Goal: Task Accomplishment & Management: Complete application form

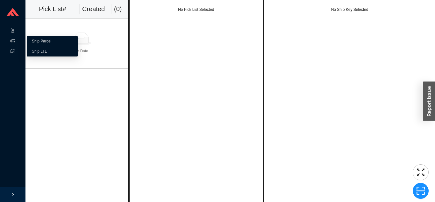
click at [51, 43] on link "Ship Parcel" at bounding box center [41, 41] width 19 height 4
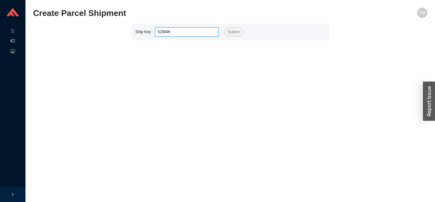
type input "528846"
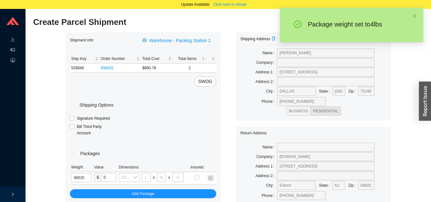
type input "4"
type input "8"
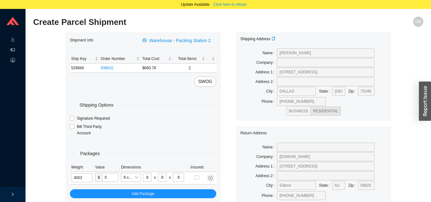
type input "4"
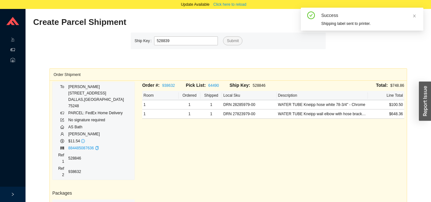
type input "528839"
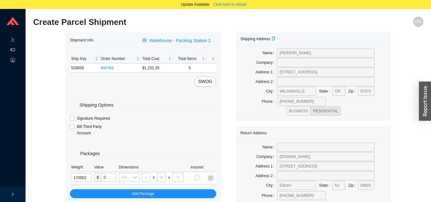
type input "17"
type input "18"
type input "8"
type input "42"
type input "17"
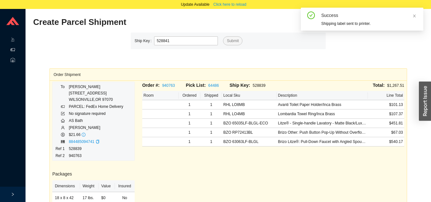
type input "528841"
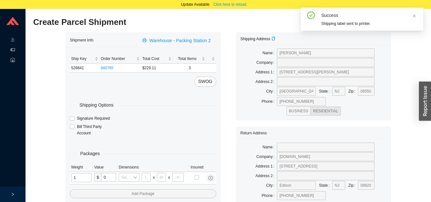
type input "11"
type input "14"
type input "7"
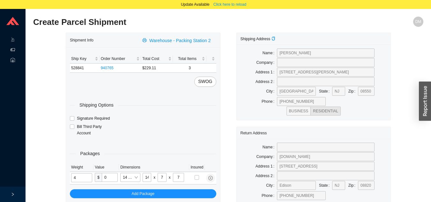
type input "4"
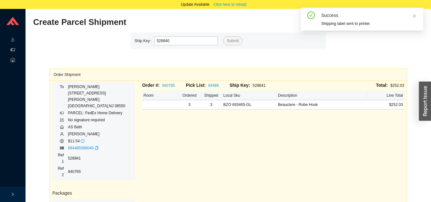
type input "528840"
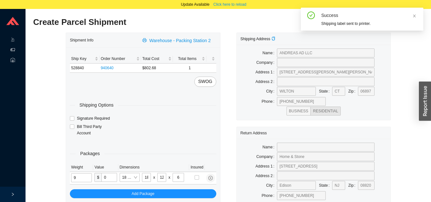
type input "9"
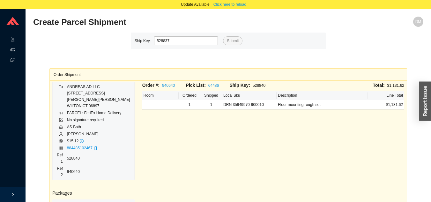
type input "528837"
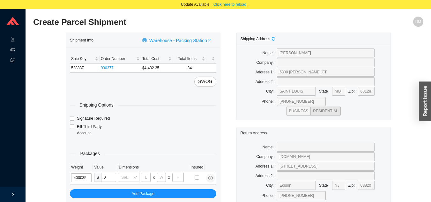
type input "40"
type input "30"
type input "15"
type input "40"
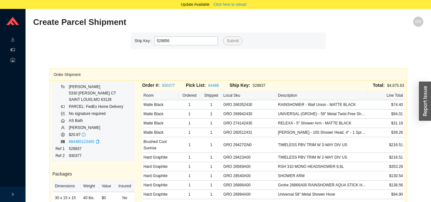
type input "528856"
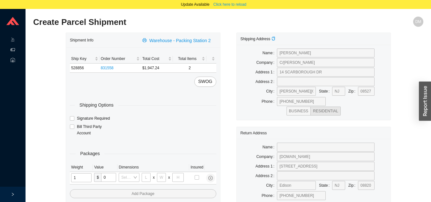
type input "15"
type input "8"
type input "3"
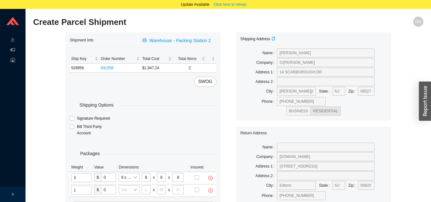
type input "17"
type input "8"
click at [181, 190] on input "36" at bounding box center [178, 189] width 11 height 9
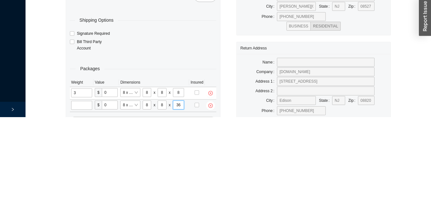
scroll to position [44, 0]
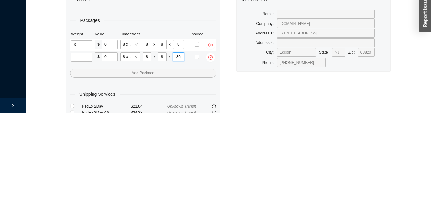
type input "3"
type input "42"
click at [80, 149] on input "tel" at bounding box center [81, 146] width 20 height 9
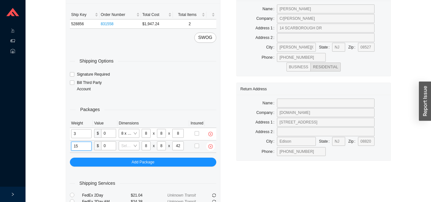
type input "15"
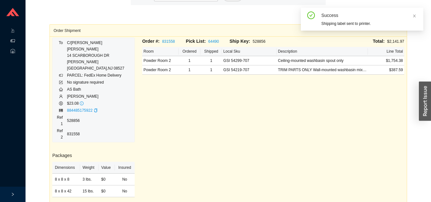
scroll to position [9, 0]
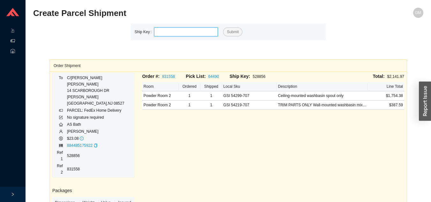
click at [167, 30] on input "tel" at bounding box center [186, 31] width 64 height 9
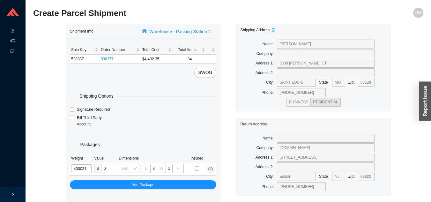
type input "40"
type input "24"
type input "16"
type input "40"
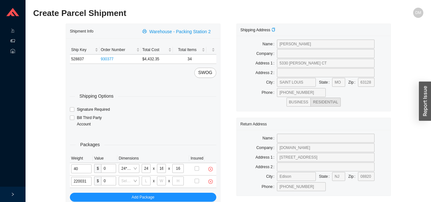
type input "22"
type input "24"
type input "16"
type input "22"
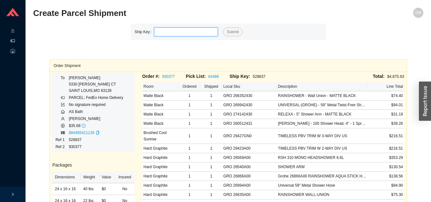
click at [177, 35] on input "tel" at bounding box center [186, 31] width 64 height 9
type input "528838"
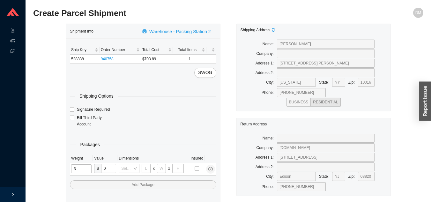
type input "31"
type input "24"
type input "16"
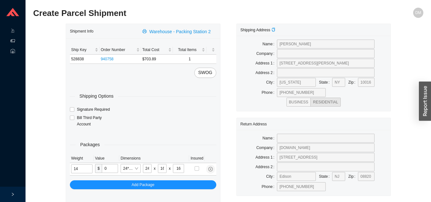
type input "14"
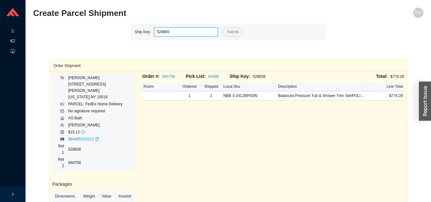
type input "528860"
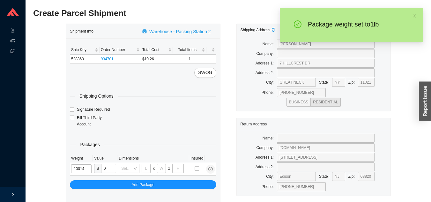
type input "1"
type input "5"
type input "1"
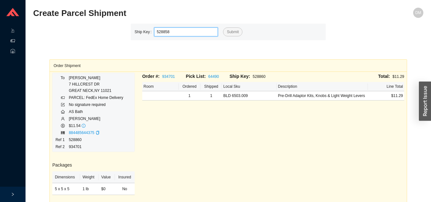
type input "528858"
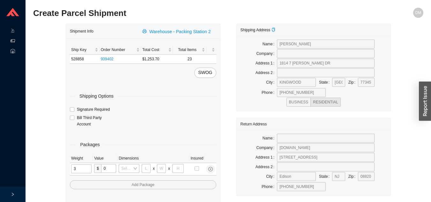
type input "31"
type input "24"
type input "16"
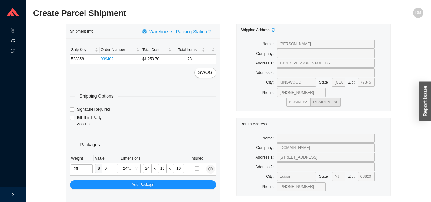
type input "25"
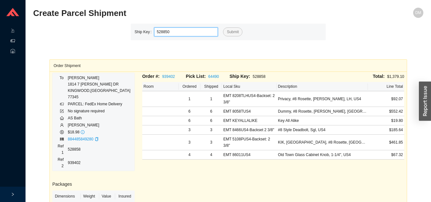
type input "528850"
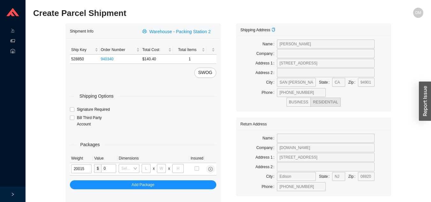
type input "2"
type input "8"
type input "2"
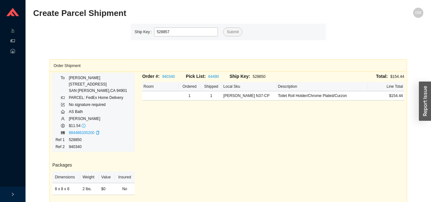
type input "528857"
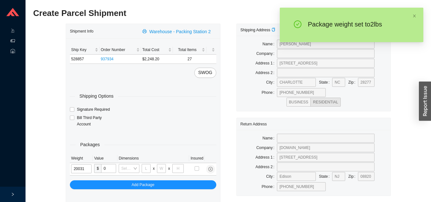
type input "2"
type input "24"
type input "16"
type input "26"
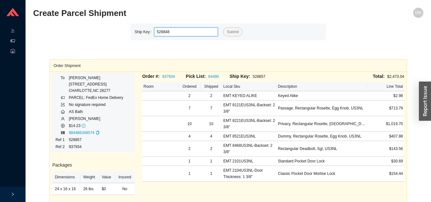
type input "528848"
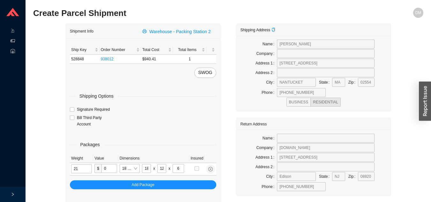
type input "15"
type input "12"
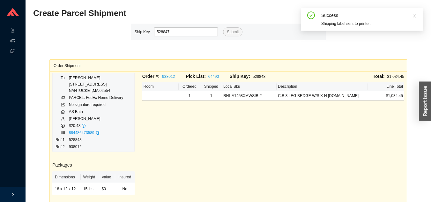
type input "528847"
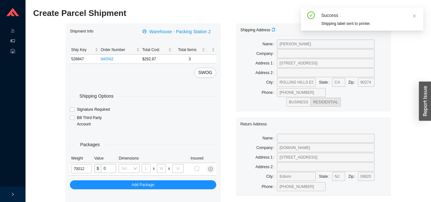
type input "7"
type input "18"
type input "12"
type input "6"
type input "7"
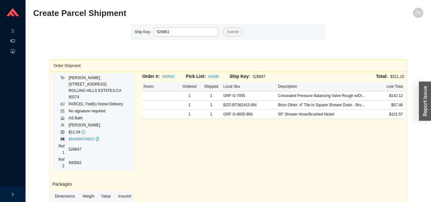
type input "528861"
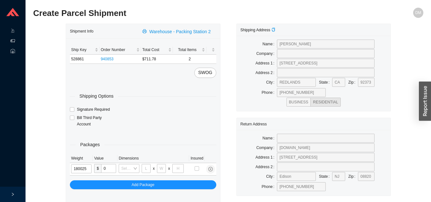
type input "18"
type input "28"
type input "16"
type input "7"
type input "18"
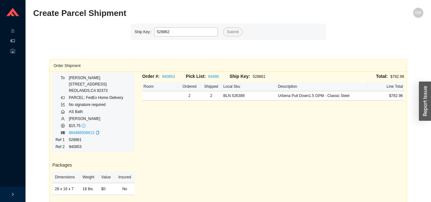
type input "528862"
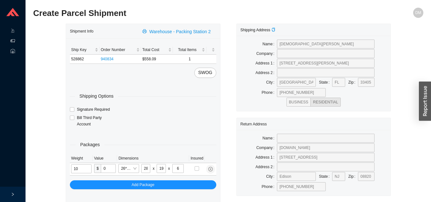
type input "10"
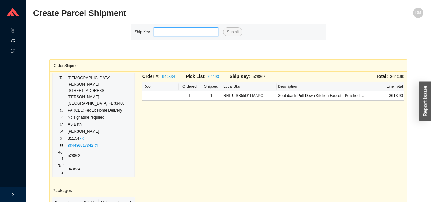
click at [176, 35] on input "tel" at bounding box center [186, 31] width 64 height 9
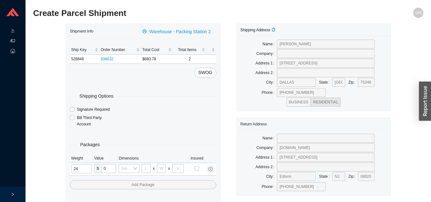
type input "0"
type input "28"
type input "19"
type input "6"
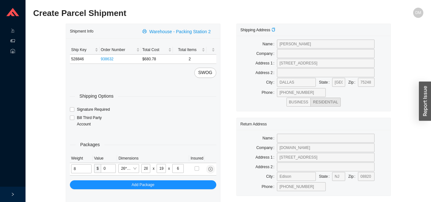
type input "8"
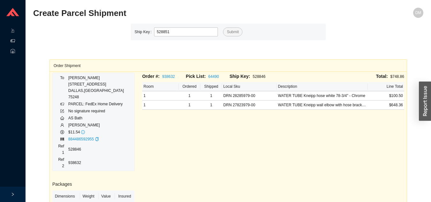
type input "528851"
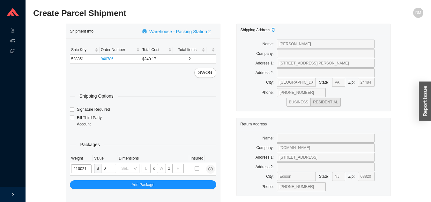
type input "11"
type input "18"
type input "12"
type input "11"
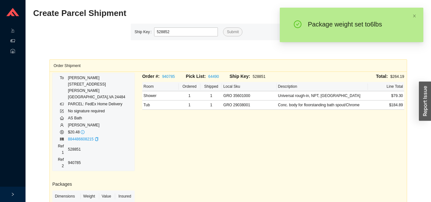
type input "528852"
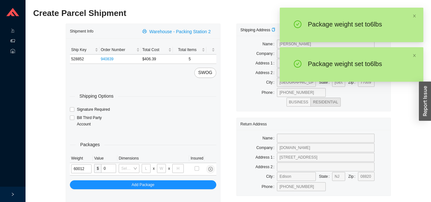
type input "6"
type input "18"
type input "12"
type input "6"
type input "67"
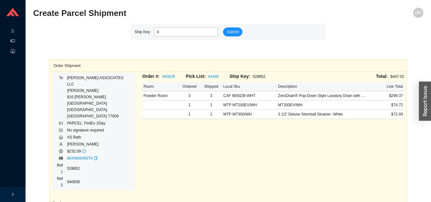
type input "4"
type input "528853"
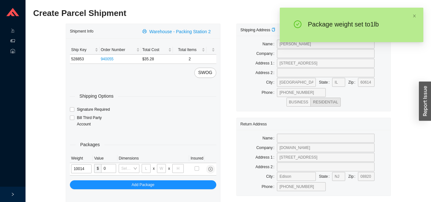
type input "1"
type input "5"
type input "1"
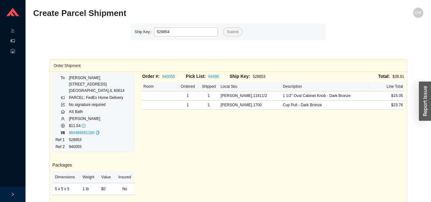
type input "528854"
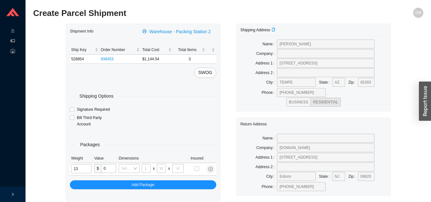
type input "13"
type input "18"
type input "5"
type input "36"
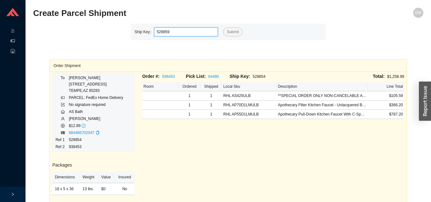
type input "528859"
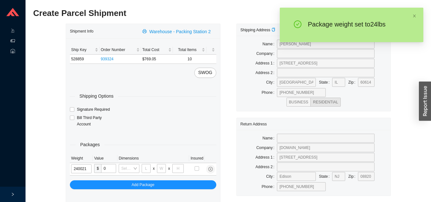
type input "24"
type input "18"
type input "12"
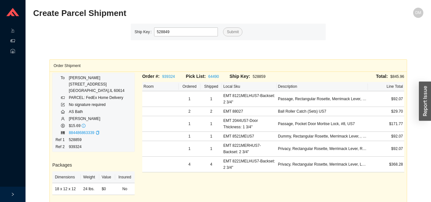
type input "528849"
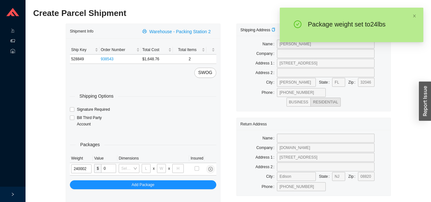
type input "24"
type input "18"
type input "8"
type input "42"
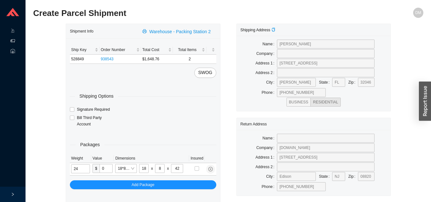
type input "2"
type input "18"
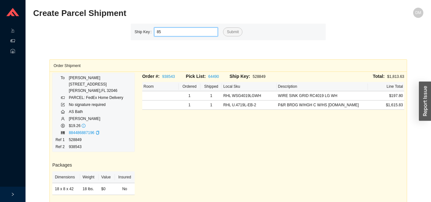
type input "855"
click at [223, 27] on button "Submit" at bounding box center [232, 31] width 19 height 9
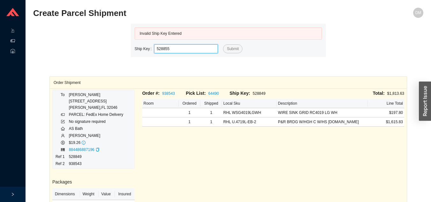
type input "528855"
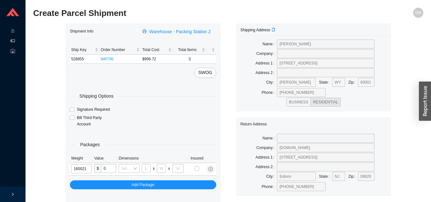
type input "16"
type input "18"
type input "12"
type input "16"
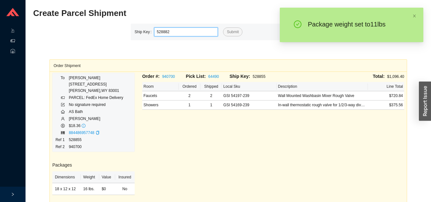
type input "528882"
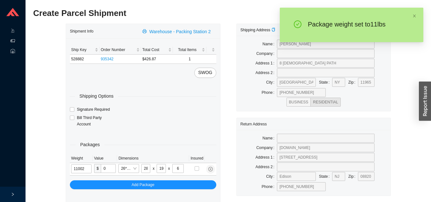
type input "11"
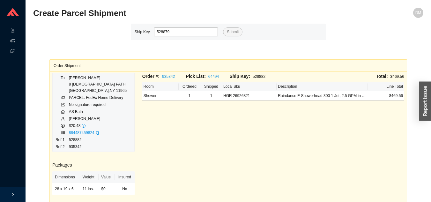
type input "528879"
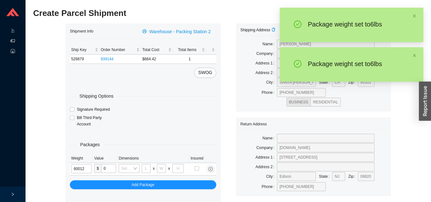
type input "6"
type input "18"
type input "12"
type input "6"
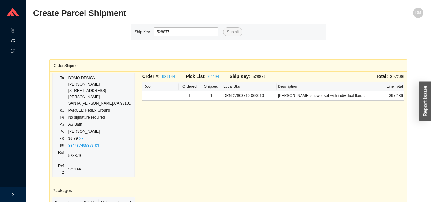
type input "528877"
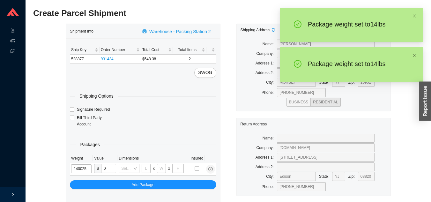
type input "14"
type input "28"
type input "16"
type input "7"
type input "14"
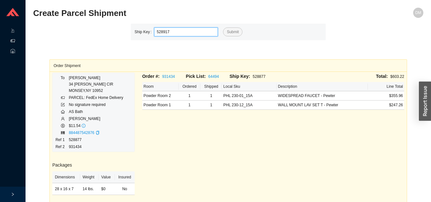
type input "528917"
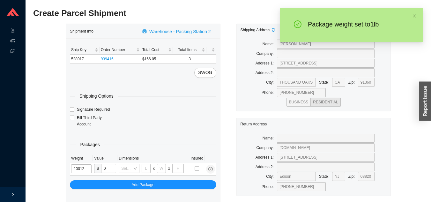
type input "1"
type input "18"
type input "12"
type input "6"
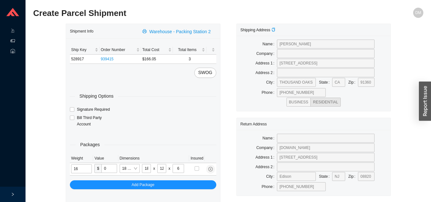
type input "16"
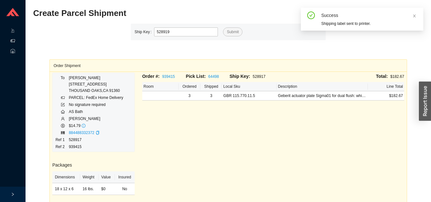
type input "528919"
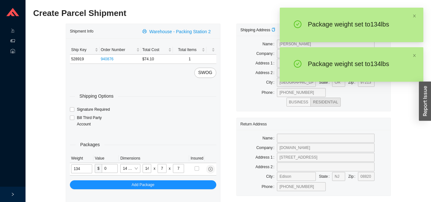
type input "1"
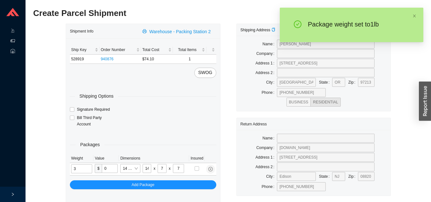
type input "3"
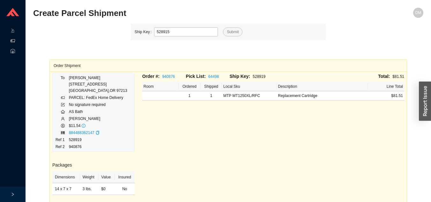
type input "528915"
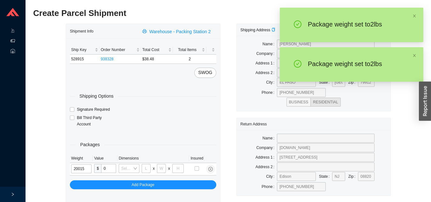
type input "2"
type input "8"
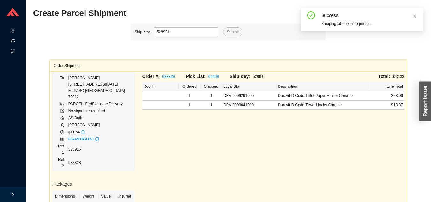
type input "528921"
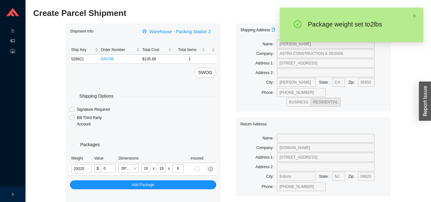
type input "2"
type input "16"
type input "7"
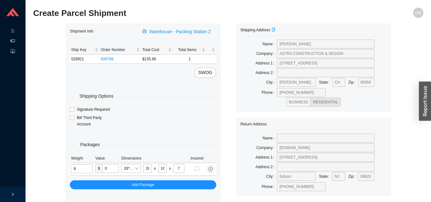
type input "8"
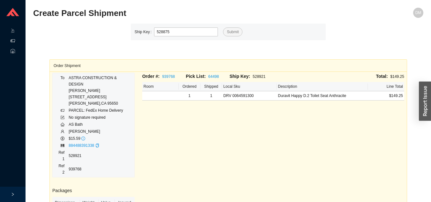
type input "528875"
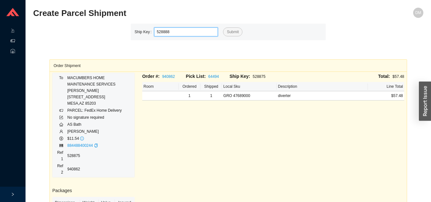
type input "528888"
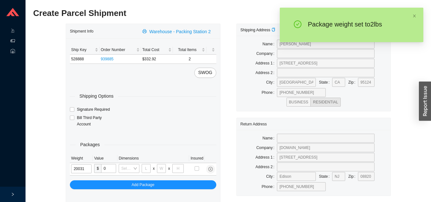
type input "2"
type input "24"
type input "16"
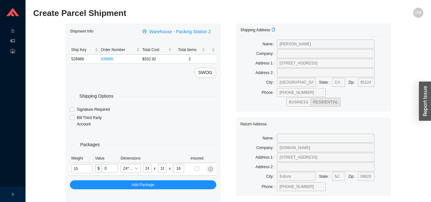
type input "15"
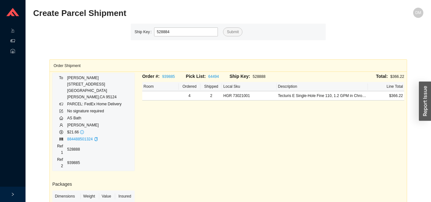
type input "528884"
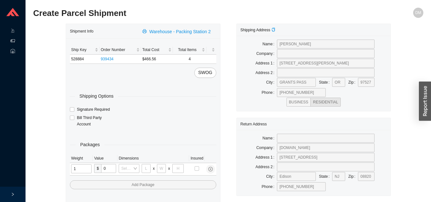
type input "12"
type input "18"
type input "12"
type input "6"
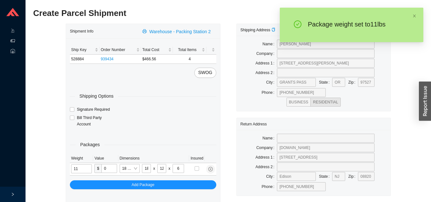
type input "11"
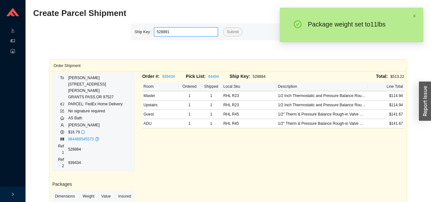
type input "528891"
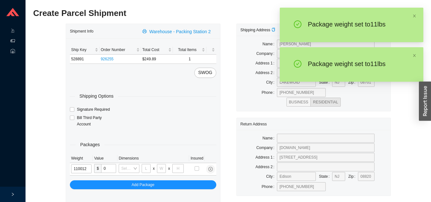
type input "11"
type input "18"
type input "12"
type input "6"
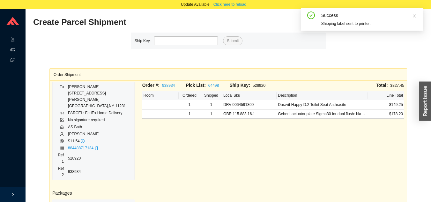
click at [220, 19] on h2 "Create Parcel Shipment" at bounding box center [179, 22] width 292 height 11
click at [227, 5] on span "Click here to reload" at bounding box center [229, 4] width 33 height 6
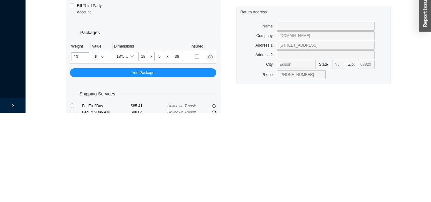
type input "13"
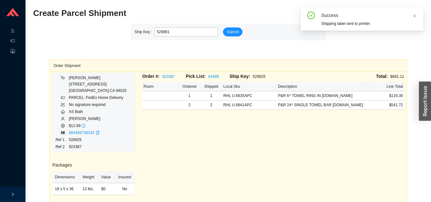
type input "528881"
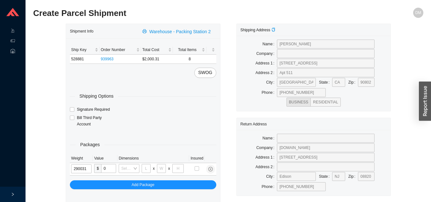
type input "29"
type input "24"
type input "16"
type input "29"
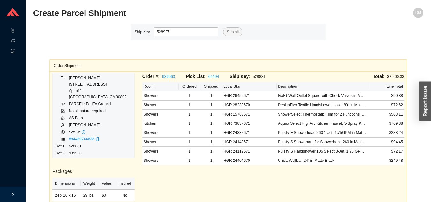
type input "528927"
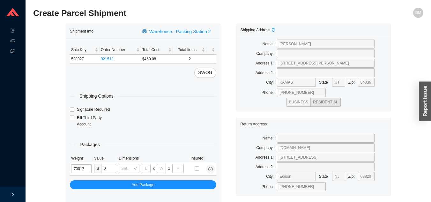
type input "7"
type input "8"
type input "36"
type input "7"
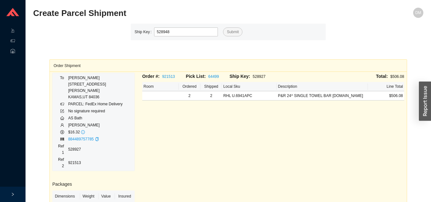
type input "528948"
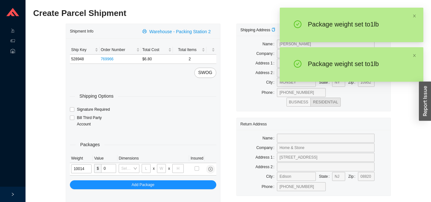
type input "1"
type input "5"
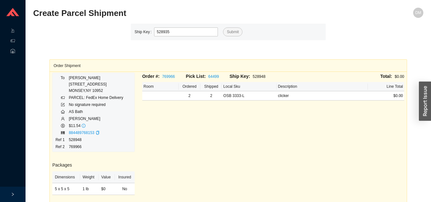
type input "528935"
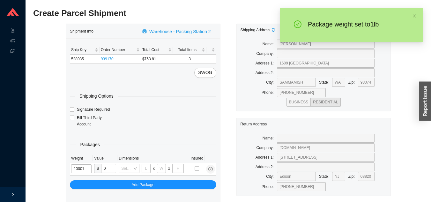
type input "1"
type input "18"
type input "5"
type input "36"
type input "15"
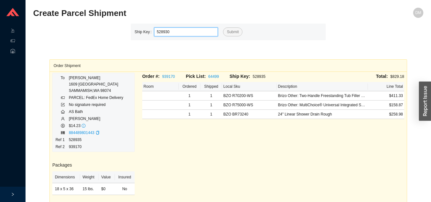
type input "528930"
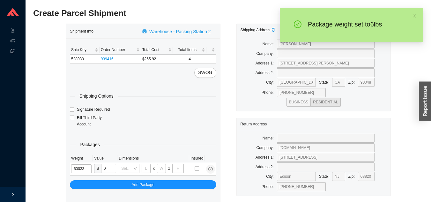
type input "6"
type input "24"
type input "14"
type input "4"
type input "6"
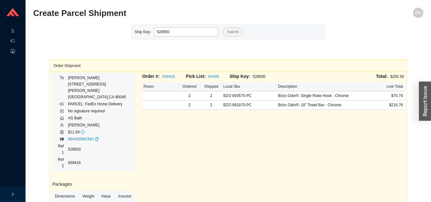
type input "528950"
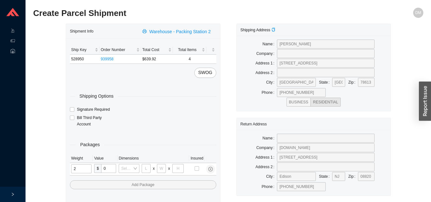
type input "24"
type input "28"
type input "19"
type input "6"
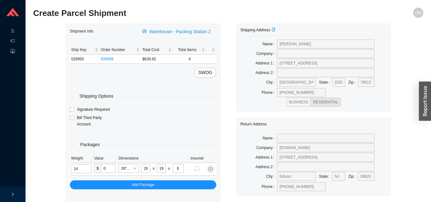
type input "14"
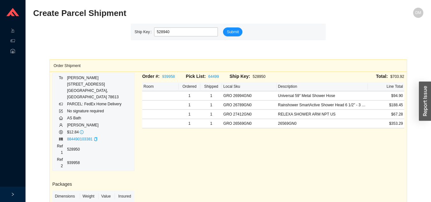
type input "528940"
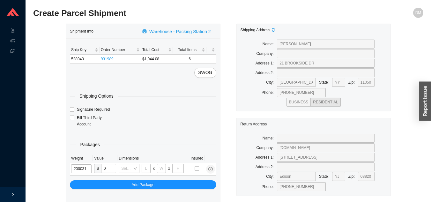
type input "20"
type input "24"
type input "16"
type input "20"
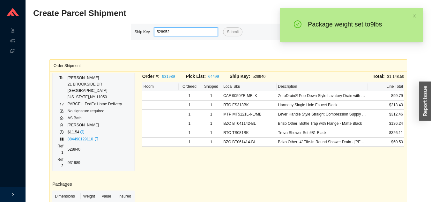
type input "528952"
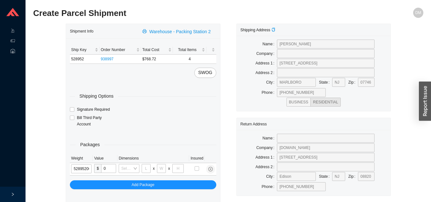
type input "528952"
type input "24"
type input "14"
type input "4"
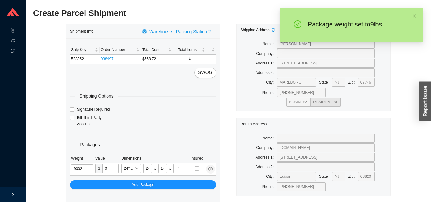
type input "9"
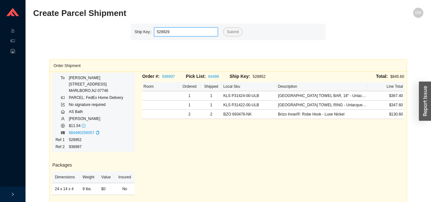
type input "528929"
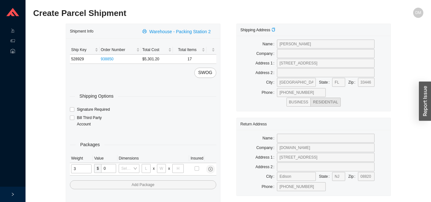
type input "30"
type input "26"
type input "20"
type input "12"
type input "1"
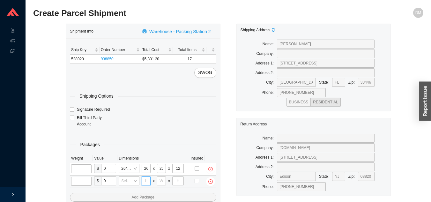
click at [146, 180] on input "tel" at bounding box center [146, 180] width 9 height 9
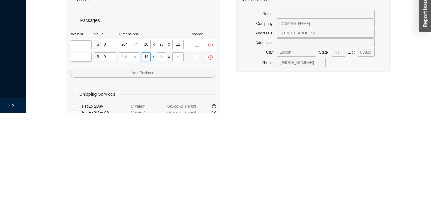
scroll to position [0, 0]
type input "44"
click at [161, 144] on input "tel" at bounding box center [161, 145] width 9 height 9
type input "15"
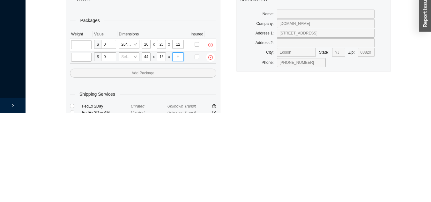
click at [175, 144] on input "tel" at bounding box center [177, 145] width 11 height 9
type input "9"
click at [84, 146] on input "tel" at bounding box center [81, 146] width 20 height 9
type input "25"
click at [84, 133] on input "tel" at bounding box center [81, 133] width 20 height 9
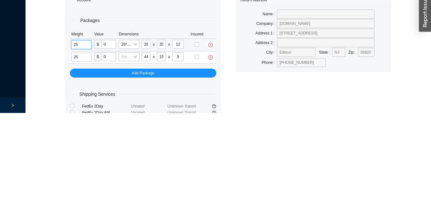
type input "25"
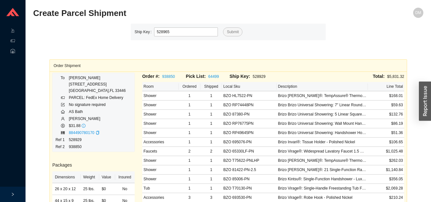
type input "528965"
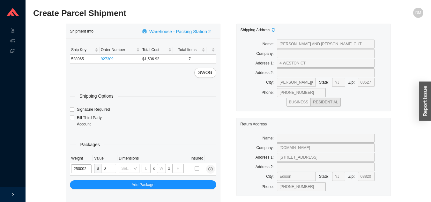
type input "25"
type input "18"
type input "8"
type input "42"
type input "25"
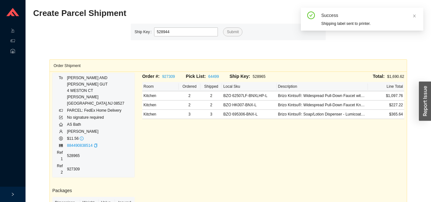
type input "528944"
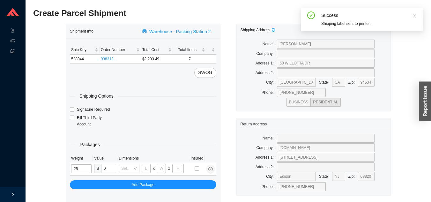
type input "25"
type input "24"
type input "16"
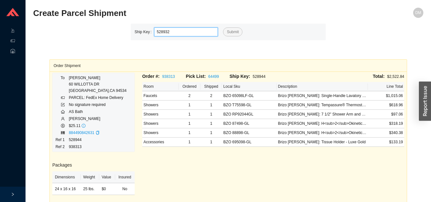
type input "528932"
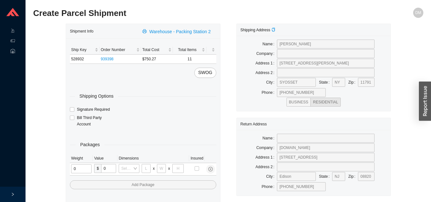
type input "1"
type input "18"
type input "5"
type input "36"
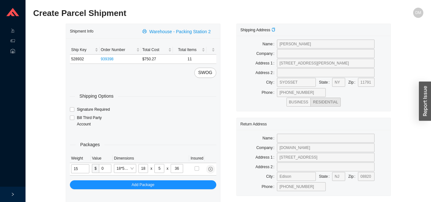
type input "15"
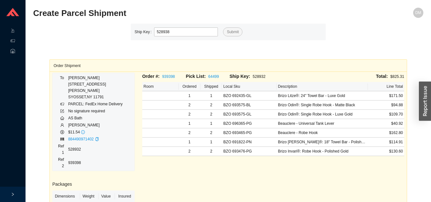
type input "528938"
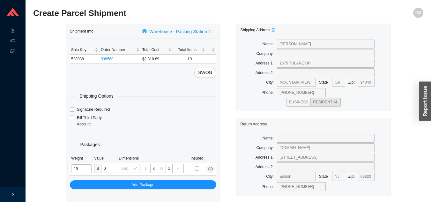
type input "19"
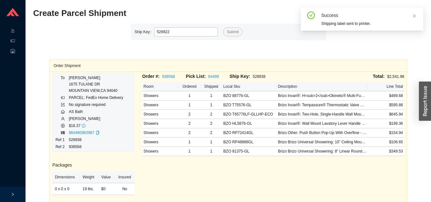
type input "528922"
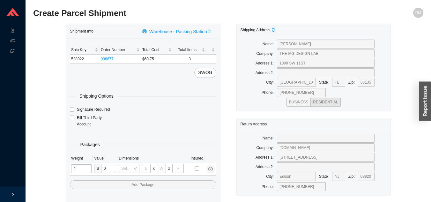
type input "11"
type input "14"
type input "7"
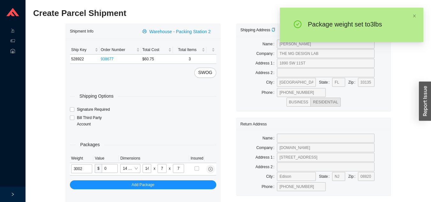
type input "3"
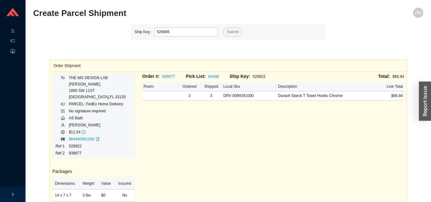
type input "528945"
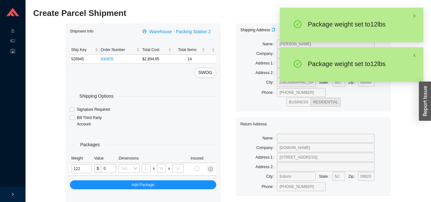
type input "3"
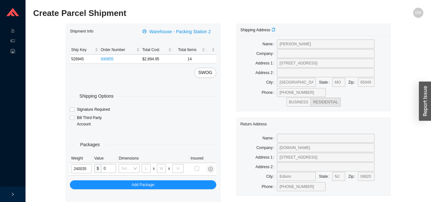
type input "24"
type input "30"
type input "15"
type input "24"
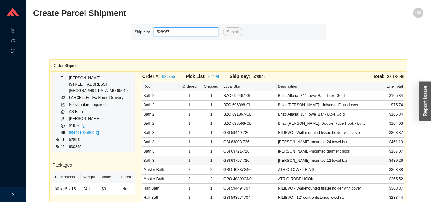
type input "528967"
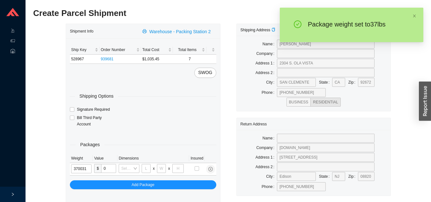
type input "37"
type input "24"
type input "16"
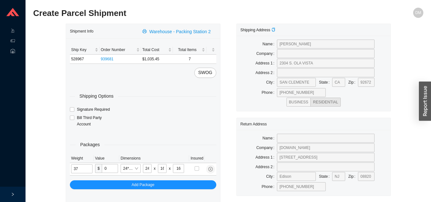
type input "3"
type input "34"
